Goal: Obtain resource: Obtain resource

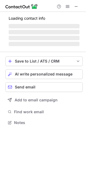
scroll to position [126, 86]
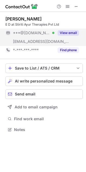
click at [69, 32] on button "View email" at bounding box center [68, 32] width 21 height 5
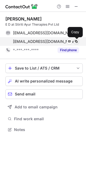
click at [76, 42] on span at bounding box center [76, 41] width 4 height 4
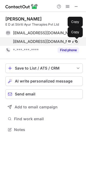
click at [75, 42] on span at bounding box center [76, 41] width 4 height 4
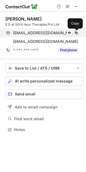
click at [75, 35] on button at bounding box center [75, 32] width 5 height 5
